Goal: Task Accomplishment & Management: Complete application form

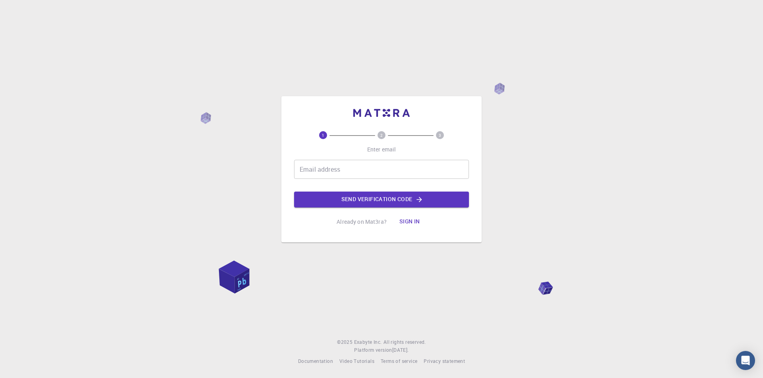
click at [368, 171] on input "Email address" at bounding box center [381, 169] width 175 height 19
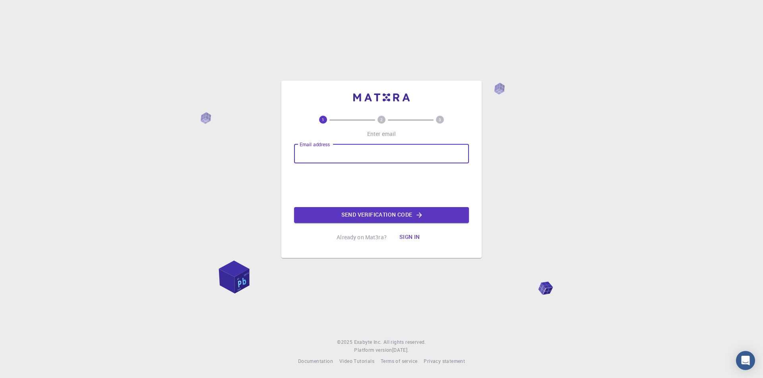
click at [334, 155] on input "Email address" at bounding box center [381, 153] width 175 height 19
type input "[EMAIL_ADDRESS][DOMAIN_NAME]"
click at [363, 209] on button "Send verification code" at bounding box center [381, 215] width 175 height 16
click at [339, 142] on div "1 2 3 Enter email Email address Email address Send verification code Already on…" at bounding box center [381, 181] width 175 height 130
click at [338, 153] on input "Email address" at bounding box center [381, 153] width 175 height 19
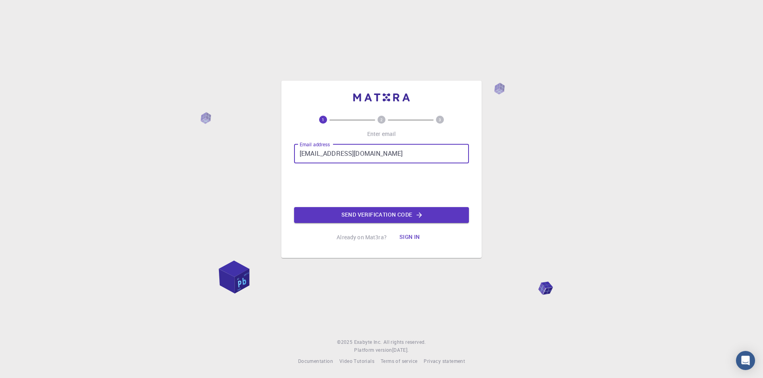
click at [344, 154] on input "[EMAIL_ADDRESS][DOMAIN_NAME]" at bounding box center [381, 153] width 175 height 19
click at [341, 153] on input "[EMAIL_ADDRESS][DOMAIN_NAME]" at bounding box center [381, 153] width 175 height 19
type input "[EMAIL_ADDRESS][DOMAIN_NAME]"
click at [348, 215] on button "Send verification code" at bounding box center [381, 215] width 175 height 16
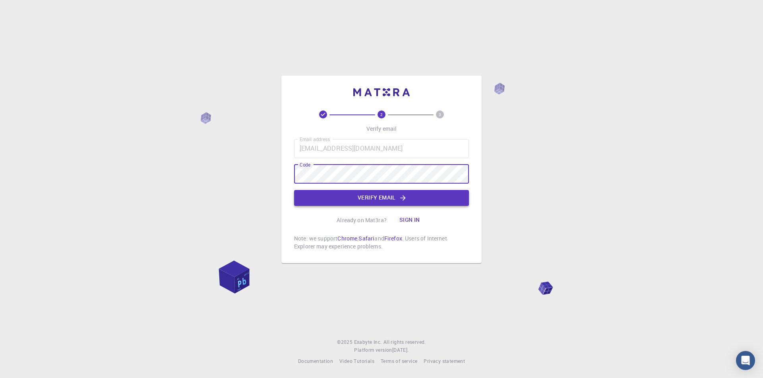
click at [352, 192] on button "Verify email" at bounding box center [381, 198] width 175 height 16
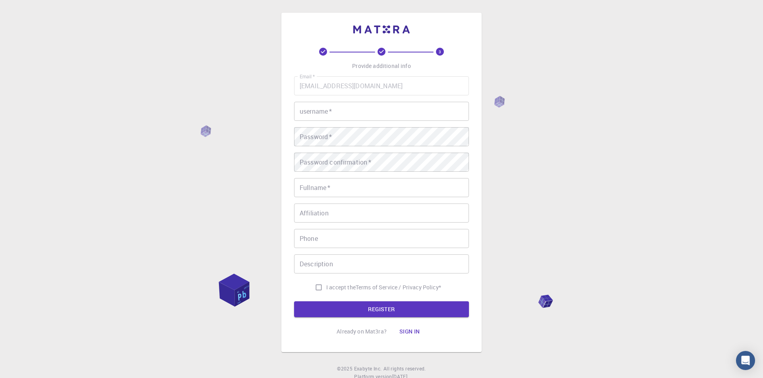
click at [337, 107] on input "username   *" at bounding box center [381, 111] width 175 height 19
type input "Randome-dude"
click at [532, 217] on div "3 Provide additional info Email   * [EMAIL_ADDRESS][DOMAIN_NAME] Email   * user…" at bounding box center [381, 202] width 763 height 404
click at [329, 125] on div "Email   * [EMAIL_ADDRESS][DOMAIN_NAME] Email   * username   * Randome-dude user…" at bounding box center [381, 185] width 175 height 219
click at [338, 198] on div "Email   * [EMAIL_ADDRESS][DOMAIN_NAME] Email   * username   * Randome-dude user…" at bounding box center [381, 185] width 175 height 219
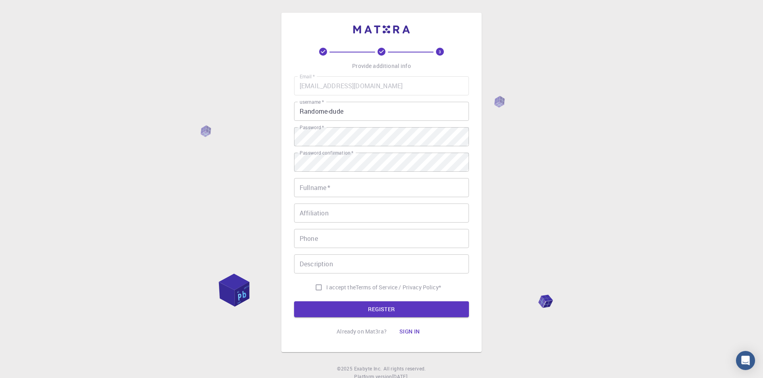
click at [341, 193] on input "Fullname   *" at bounding box center [381, 187] width 175 height 19
type input "[PERSON_NAME]"
click at [344, 242] on input "Phone" at bounding box center [381, 238] width 175 height 19
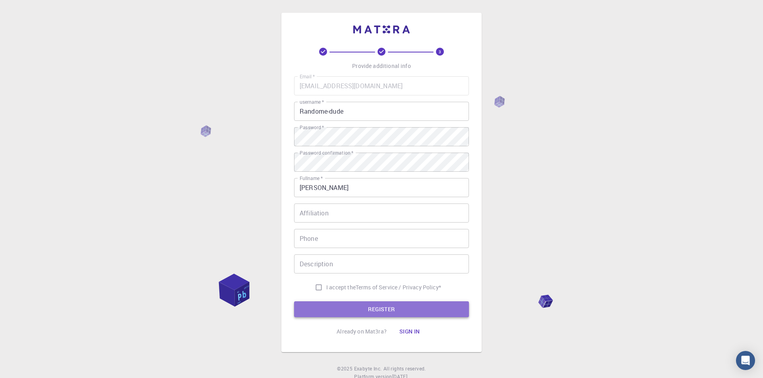
click at [343, 313] on button "REGISTER" at bounding box center [381, 309] width 175 height 16
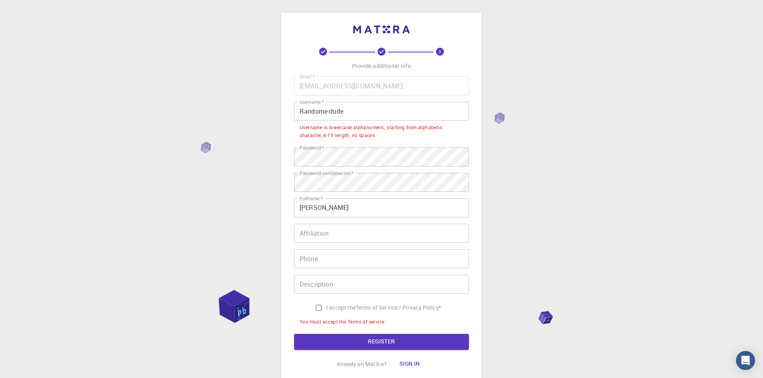
click at [370, 117] on input "Randome-dude" at bounding box center [381, 111] width 175 height 19
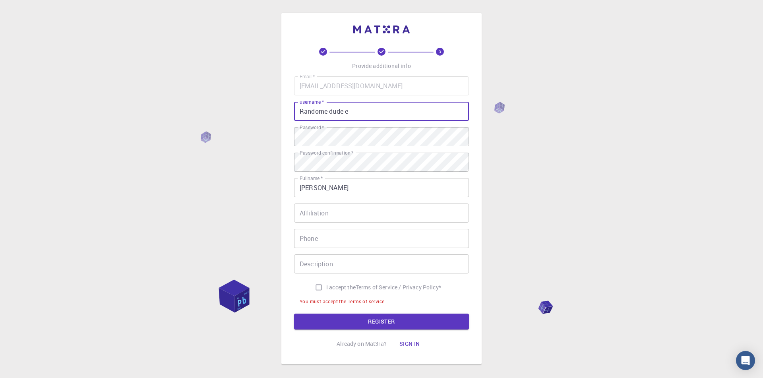
click at [375, 311] on form "Email   * [EMAIL_ADDRESS][DOMAIN_NAME] Email   * username   * Randome-dude-e us…" at bounding box center [381, 202] width 175 height 253
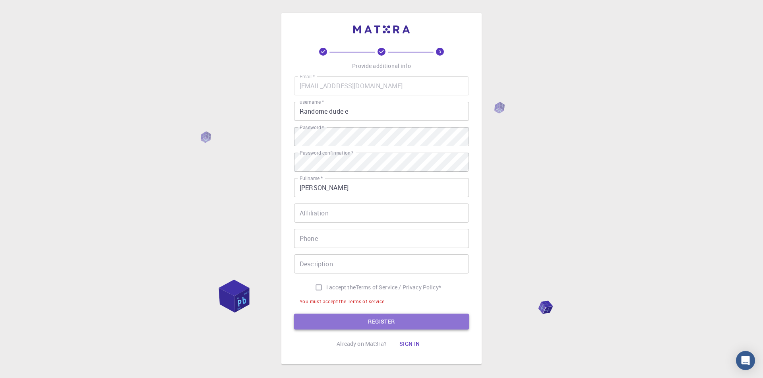
click at [377, 314] on button "REGISTER" at bounding box center [381, 322] width 175 height 16
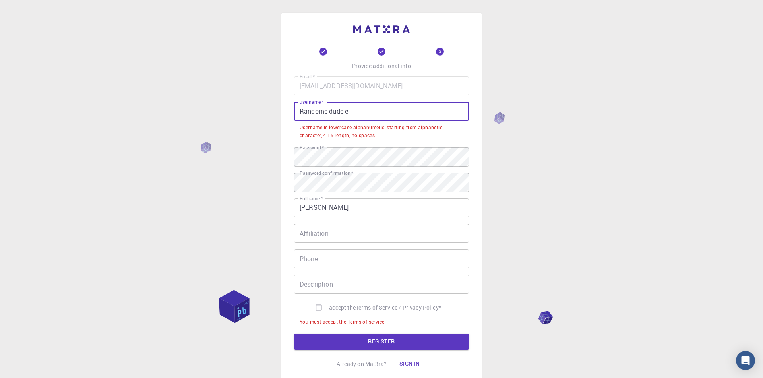
click at [368, 110] on input "Randome-dude-e" at bounding box center [381, 111] width 175 height 19
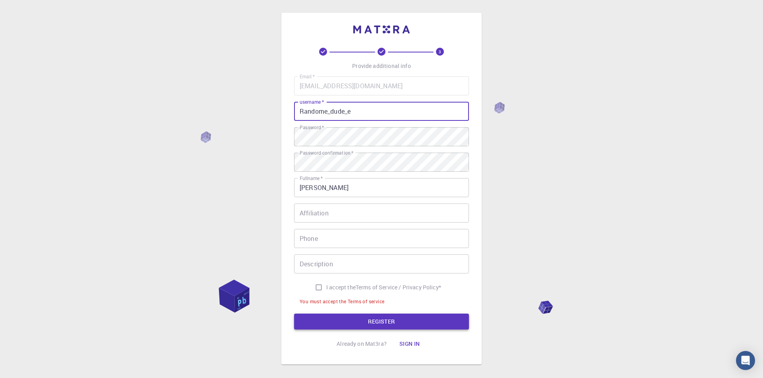
type input "Randome_dude_e"
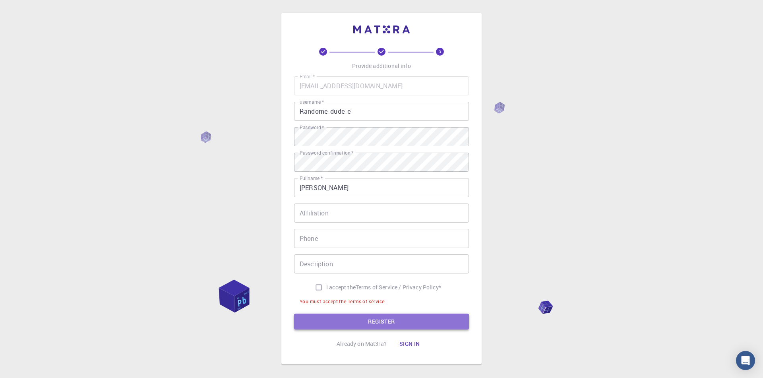
click at [350, 323] on button "REGISTER" at bounding box center [381, 322] width 175 height 16
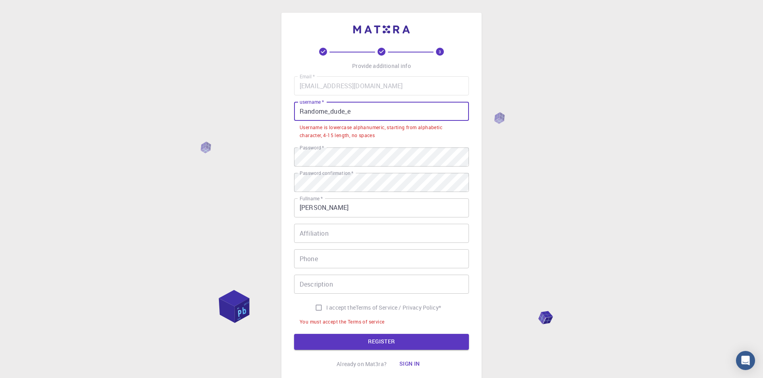
drag, startPoint x: 357, startPoint y: 113, endPoint x: 286, endPoint y: 113, distance: 71.5
click at [294, 113] on input "Randome_dude_e" at bounding box center [381, 111] width 175 height 19
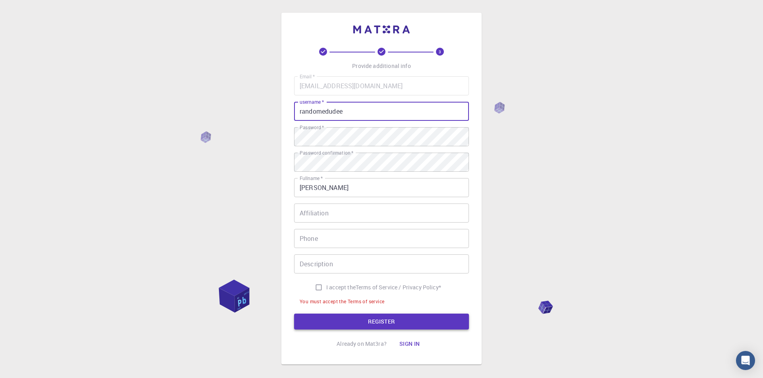
type input "randomedudee"
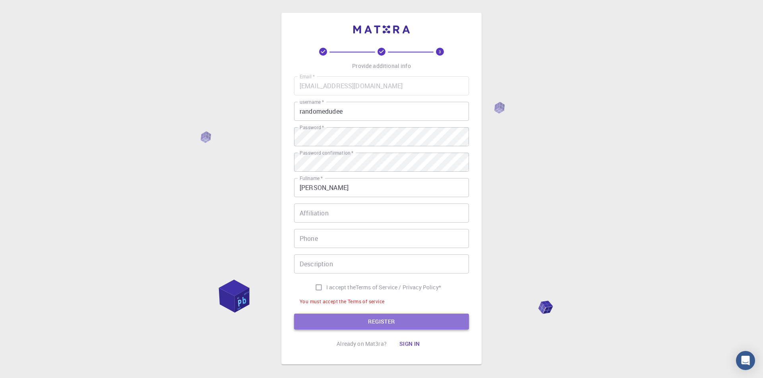
click at [414, 323] on button "REGISTER" at bounding box center [381, 322] width 175 height 16
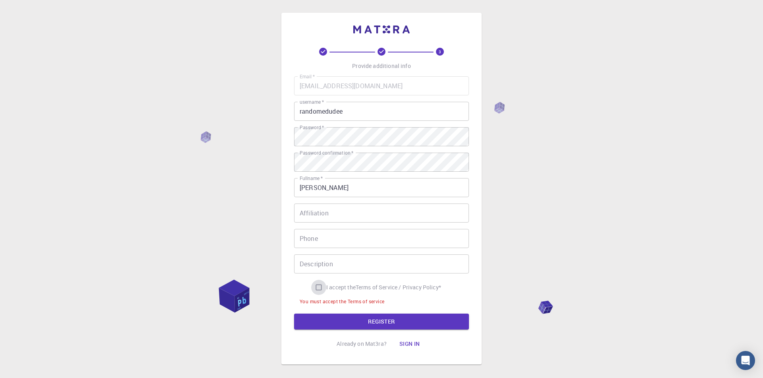
click at [315, 287] on input "I accept the Terms of Service / Privacy Policy *" at bounding box center [318, 287] width 15 height 15
checkbox input "true"
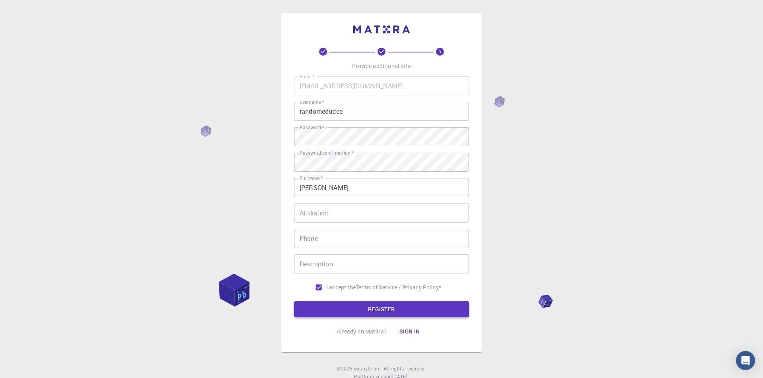
click at [349, 310] on button "REGISTER" at bounding box center [381, 309] width 175 height 16
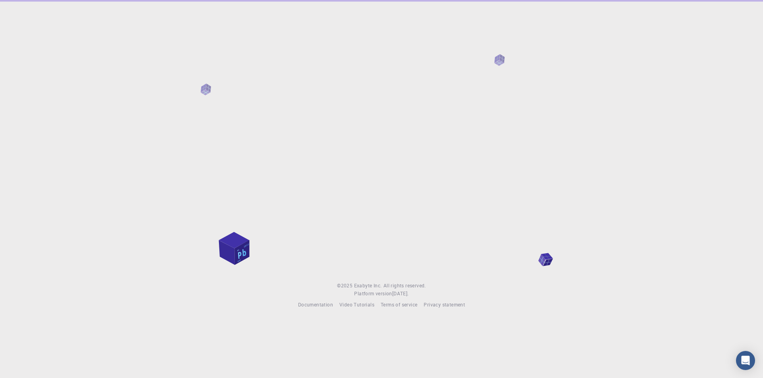
click at [361, 306] on span "Video Tutorials" at bounding box center [356, 304] width 35 height 6
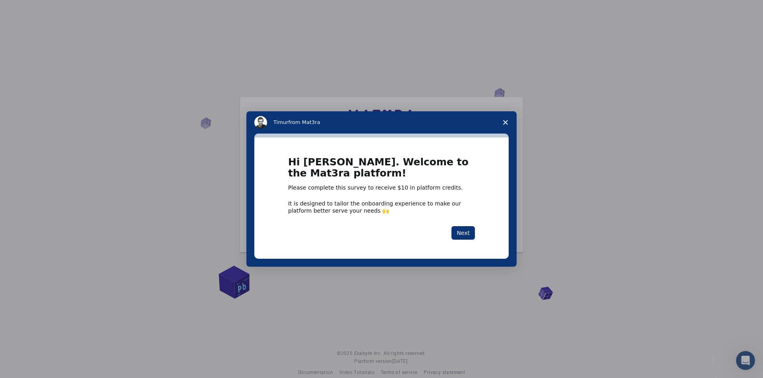
click at [493, 124] on div "[PERSON_NAME] from Mat3ra" at bounding box center [381, 122] width 254 height 13
click at [501, 124] on span "Close survey" at bounding box center [505, 122] width 22 height 22
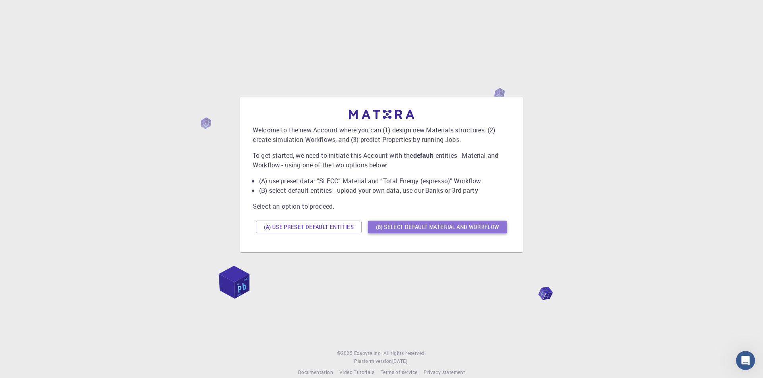
click at [440, 230] on button "(B) Select default material and workflow" at bounding box center [437, 227] width 139 height 13
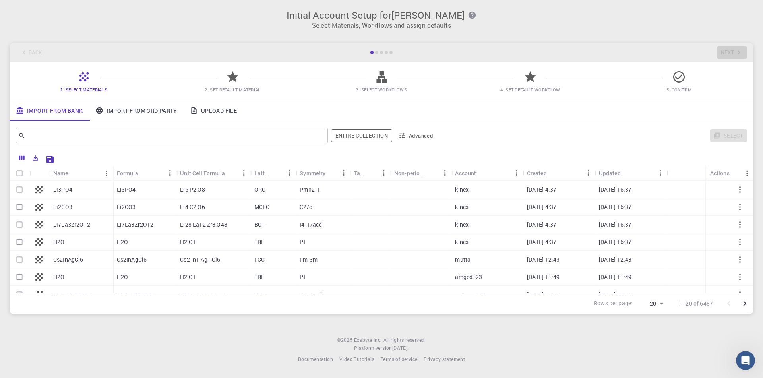
click at [88, 201] on div "Li2CO3" at bounding box center [81, 206] width 64 height 17
checkbox input "true"
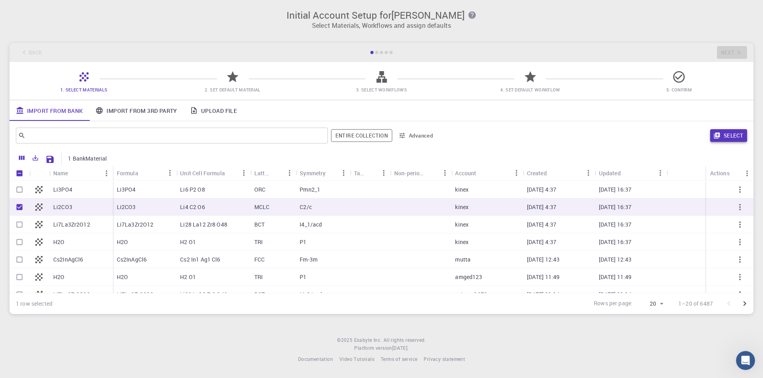
click at [725, 134] on button "Select" at bounding box center [728, 135] width 37 height 13
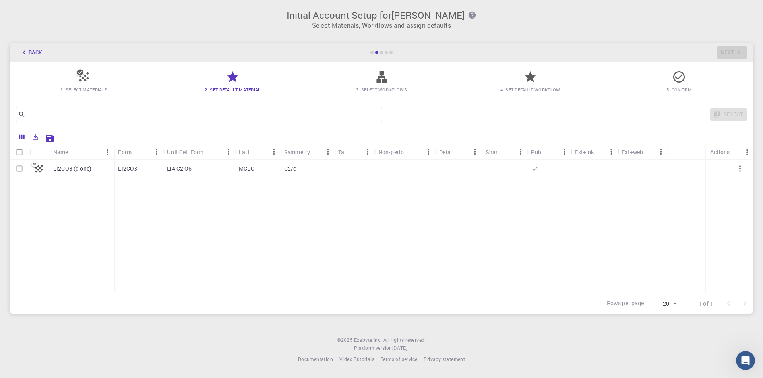
click at [330, 174] on div "C2/c" at bounding box center [307, 168] width 54 height 17
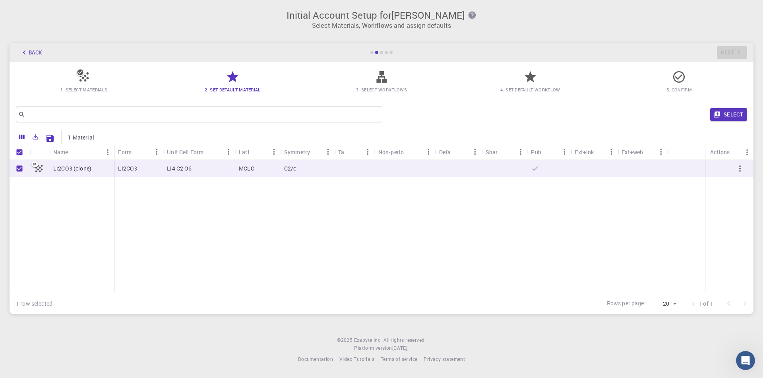
checkbox input "true"
click at [720, 114] on icon "button" at bounding box center [717, 115] width 6 height 6
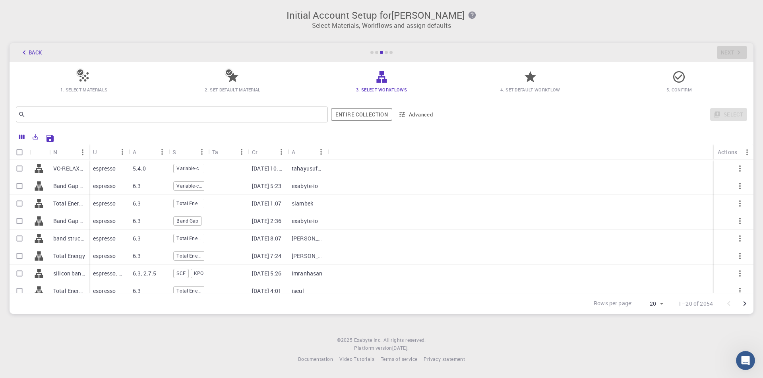
click at [126, 171] on div "espresso" at bounding box center [109, 168] width 40 height 17
checkbox input "true"
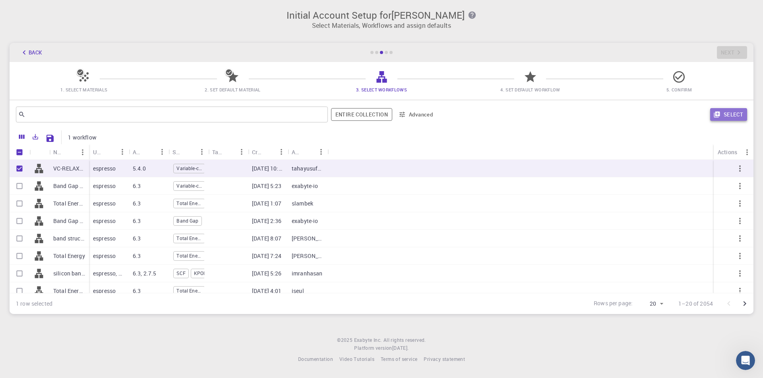
click at [712, 113] on button "Select" at bounding box center [728, 114] width 37 height 13
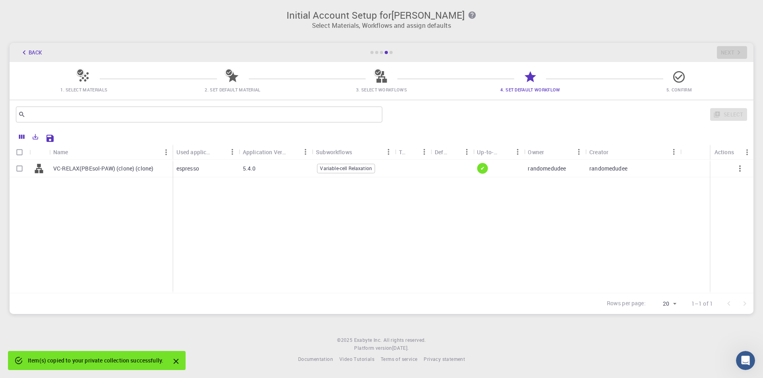
click at [437, 176] on div at bounding box center [452, 168] width 42 height 17
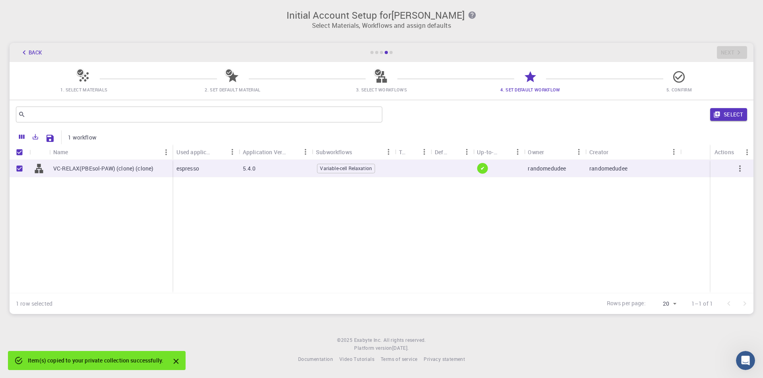
checkbox input "true"
click at [732, 118] on button "Select" at bounding box center [728, 114] width 37 height 13
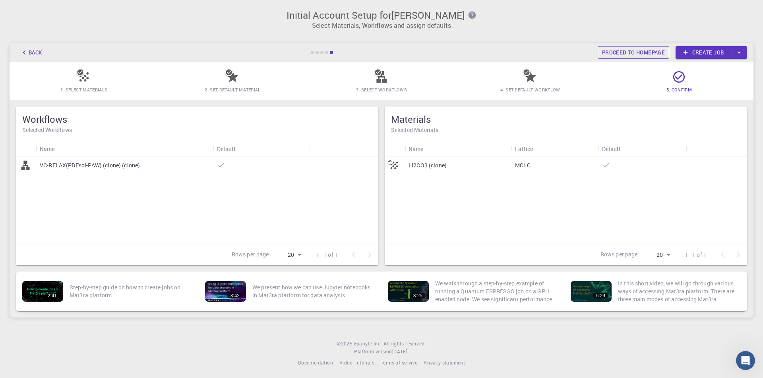
click at [643, 52] on link "Proceed to homepage" at bounding box center [634, 52] width 72 height 13
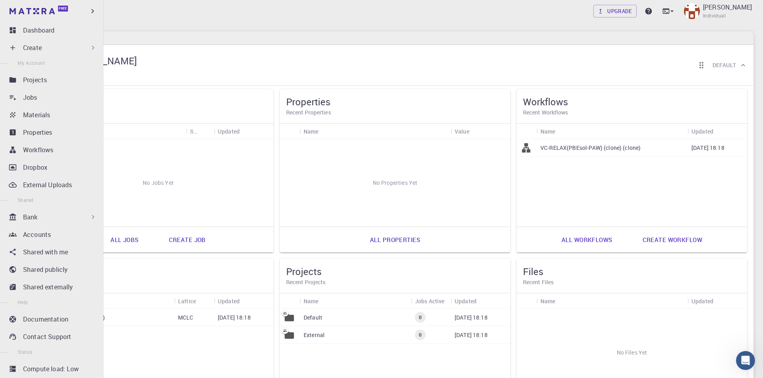
click at [19, 50] on div "Create" at bounding box center [53, 48] width 94 height 16
drag, startPoint x: 19, startPoint y: 44, endPoint x: 50, endPoint y: 63, distance: 36.6
click at [52, 75] on ul "Dashboard Create New Job New Material Create Material Upload File Import from B…" at bounding box center [51, 209] width 103 height 374
click at [45, 49] on div "Create" at bounding box center [60, 48] width 74 height 10
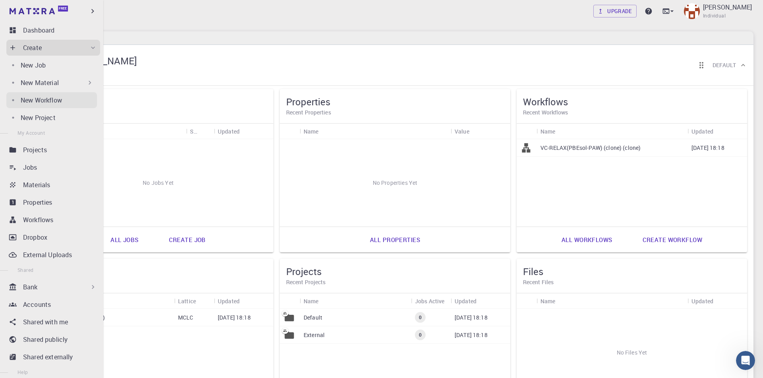
click at [55, 98] on p "New Workflow" at bounding box center [41, 100] width 41 height 10
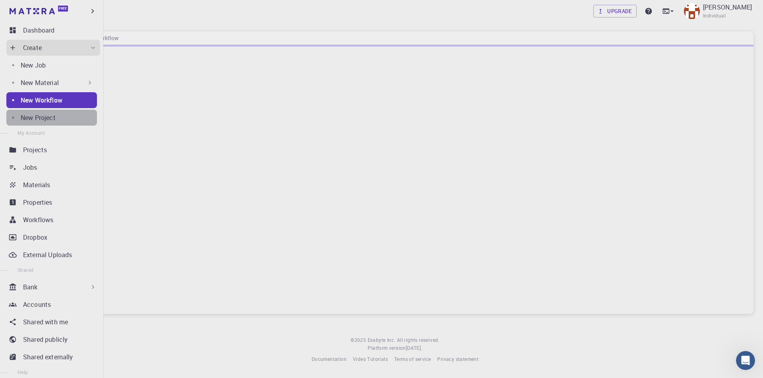
click at [65, 118] on div "New Project" at bounding box center [59, 118] width 76 height 10
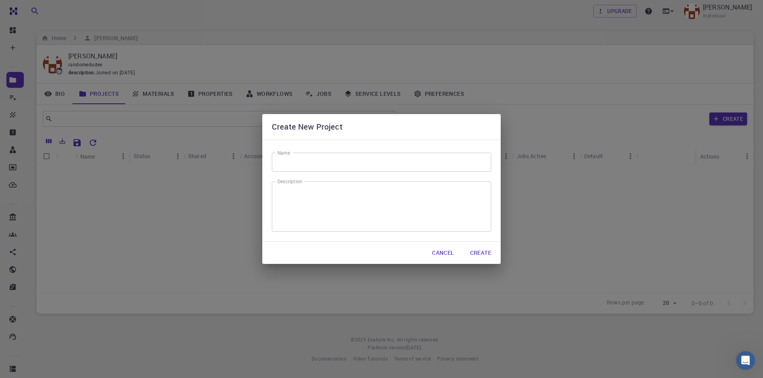
click at [308, 163] on input "Name" at bounding box center [381, 162] width 219 height 19
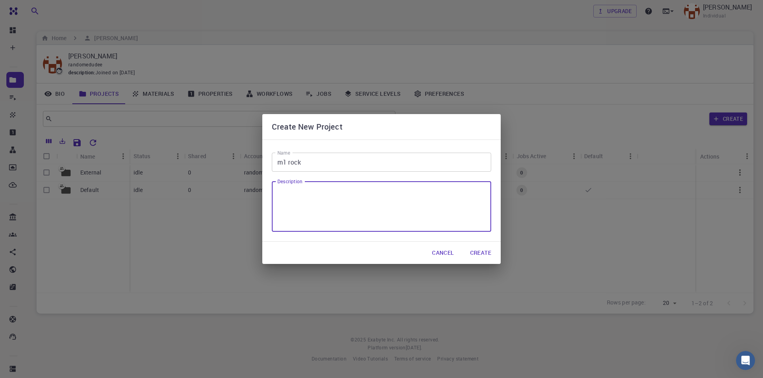
click at [435, 216] on textarea "Description" at bounding box center [381, 206] width 208 height 37
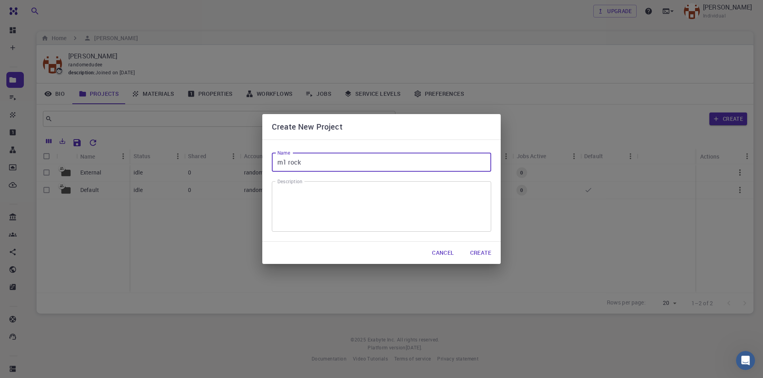
click at [351, 166] on input "m1 rock" at bounding box center [381, 162] width 219 height 19
type input "m1 rocket"
click at [475, 253] on button "Create" at bounding box center [481, 253] width 34 height 16
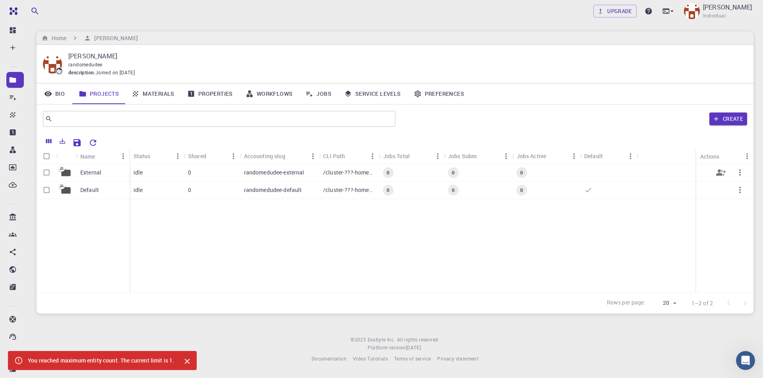
click at [140, 174] on p "idle" at bounding box center [139, 172] width 10 height 8
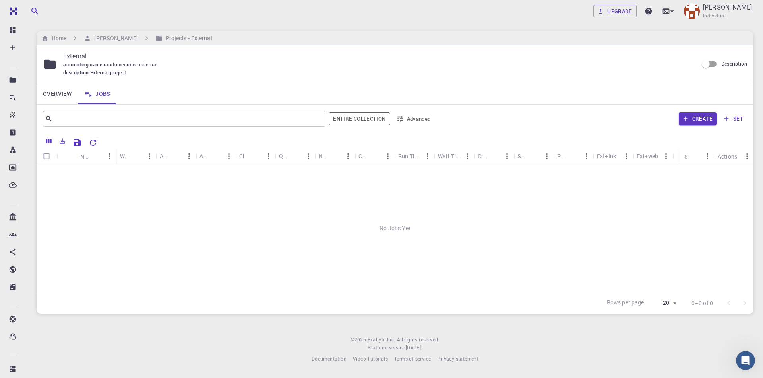
click at [282, 201] on div "No Jobs Yet" at bounding box center [395, 228] width 717 height 128
click at [691, 120] on button "Create" at bounding box center [698, 118] width 38 height 13
